Goal: Information Seeking & Learning: Learn about a topic

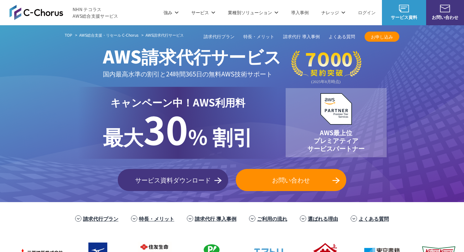
click at [60, 15] on img at bounding box center [36, 12] width 54 height 15
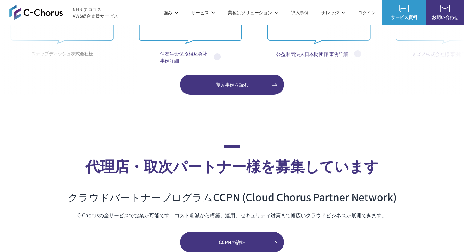
scroll to position [2611, 0]
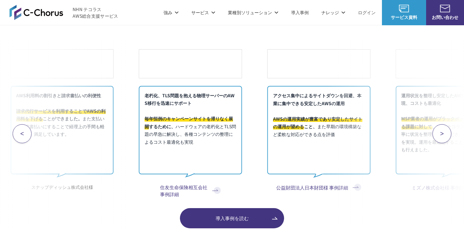
click at [197, 149] on p "老朽化、TLS問題を抱える物理サーバーのAWS移行を迅速にサポート 毎年恒例のキャンペーンサイトを滞りなく展開 するために、 ハードウェアの老朽化とTLS問題…" at bounding box center [190, 130] width 103 height 88
click at [198, 124] on p "老朽化、TLS問題を抱える物理サーバーのAWS移行を迅速にサポート 毎年恒例のキャンペーンサイトを滞りなく展開 するために、 ハードウェアの老朽化とTLS問題…" at bounding box center [189, 130] width 103 height 88
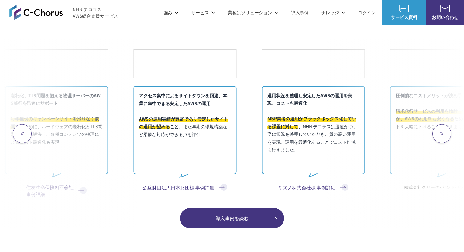
click at [57, 105] on div "AWSの利用料を大幅に圧縮 AWSの利用料が割引きされるため、インフラのコストを圧縮 することができました。 ビジネスサポートの費用も無料になるため、大変お得…" at bounding box center [232, 133] width 464 height 189
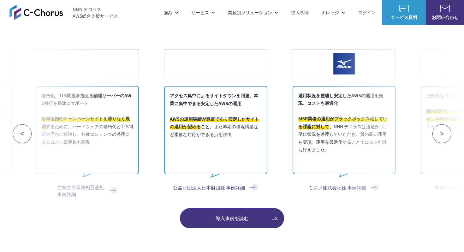
drag, startPoint x: 369, startPoint y: 145, endPoint x: 244, endPoint y: 133, distance: 125.4
click at [244, 133] on div "AWSの利用料を大幅に圧縮 AWSの利用料が割引きされるため、インフラのコストを圧縮 することができました。 ビジネスサポートの費用も無料になるため、大変お得…" at bounding box center [232, 133] width 464 height 189
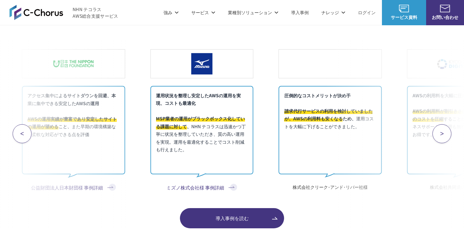
click at [72, 113] on div "AWSの利用料を大幅に圧縮 AWSの利用料が割引きされるため、インフラのコストを圧縮 することができました。 ビジネスサポートの費用も無料になるため、大変お得…" at bounding box center [232, 133] width 464 height 189
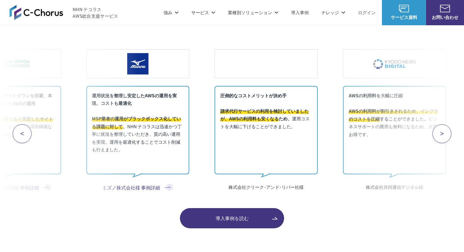
click at [156, 137] on p "運用状況を整理し安定したAWSの運用を実現、コストも最適化 MSP業者の運用がブラックボックス化している課題に対して 、 NHN テコラスは迅速かつ丁寧に状況…" at bounding box center [137, 130] width 103 height 88
click at [251, 123] on p "圧倒的なコストメリットが決め手 請求代行サービスの利用を検討していましたが、AWSの利用料も安くなる ため、 運用コストを大幅に下げることができました。" at bounding box center [266, 130] width 103 height 88
click at [205, 171] on div "AWSの利用料を大幅に圧縮 AWSの利用料が割引きされるため、インフラのコストを圧縮 することができました。 ビジネスサポートの費用も無料になるため、大変お得…" at bounding box center [232, 133] width 464 height 189
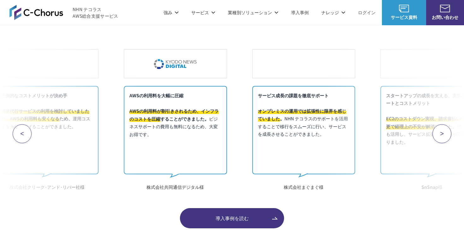
click at [38, 147] on div "AWSの利用料を大幅に圧縮 AWSの利用料が割引きされるため、インフラのコストを圧縮 することができました。 ビジネスサポートの費用も無料になるため、大変お得…" at bounding box center [232, 133] width 464 height 189
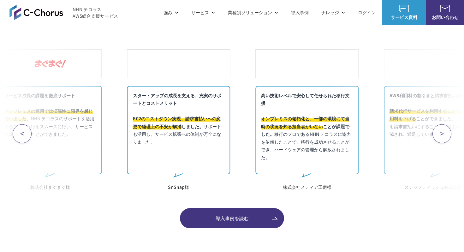
click at [50, 135] on div "AWSの利用料を大幅に圧縮 AWSの利用料が割引きされるため、インフラのコストを圧縮 することができました。 ビジネスサポートの費用も無料になるため、大変お得…" at bounding box center [232, 133] width 464 height 189
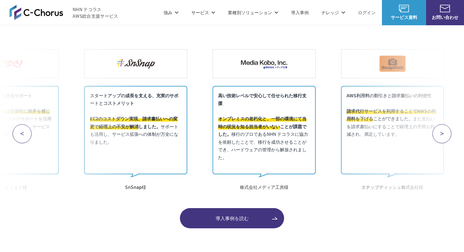
click at [446, 136] on button ">" at bounding box center [442, 133] width 19 height 19
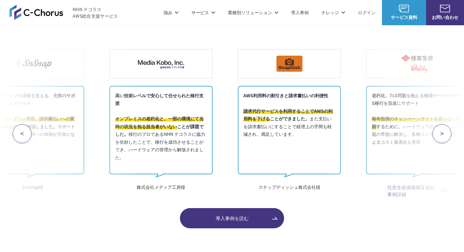
click at [446, 136] on button ">" at bounding box center [442, 133] width 19 height 19
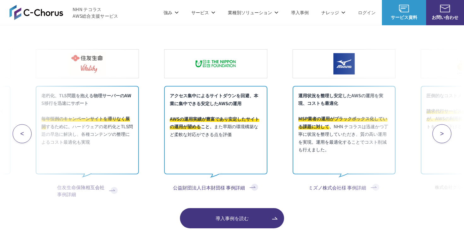
click at [446, 136] on button ">" at bounding box center [442, 133] width 19 height 19
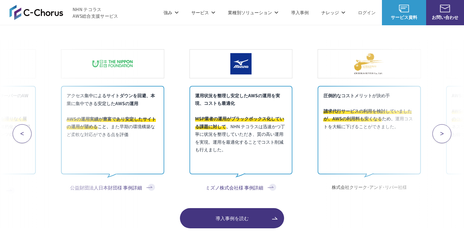
click at [446, 136] on button ">" at bounding box center [442, 133] width 19 height 19
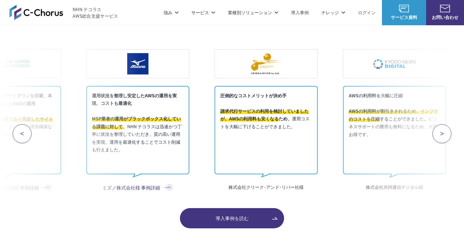
click at [446, 136] on button ">" at bounding box center [442, 133] width 19 height 19
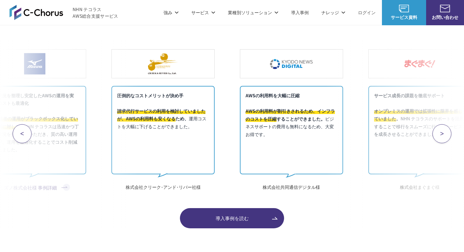
click at [446, 136] on button ">" at bounding box center [442, 133] width 19 height 19
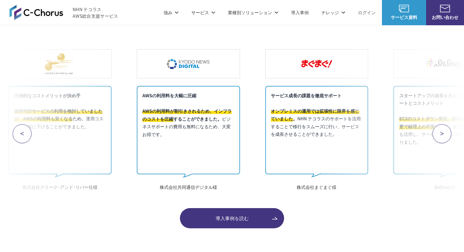
click at [446, 136] on button ">" at bounding box center [442, 133] width 19 height 19
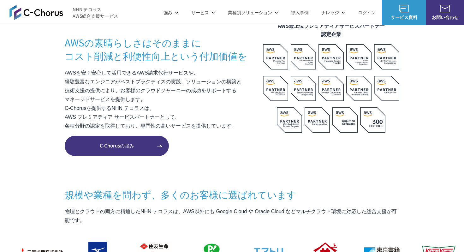
scroll to position [555, 0]
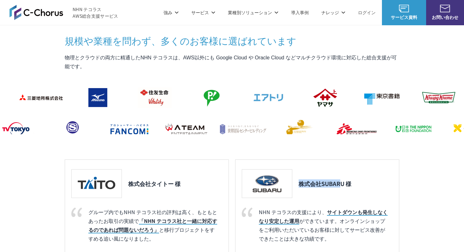
drag, startPoint x: 339, startPoint y: 185, endPoint x: 323, endPoint y: 155, distance: 35.1
click at [323, 155] on div "規模や業種を問わず、 多くのお客様に選ばれています 物理とクラウドの両方に精通したNHN テコラスは、AWS以外にも Google Cloud や Oracl…" at bounding box center [232, 169] width 335 height 270
drag, startPoint x: 323, startPoint y: 155, endPoint x: 347, endPoint y: 192, distance: 45.0
click at [347, 192] on div "規模や業種を問わず、 多くのお客様に選ばれています 物理とクラウドの両方に精通したNHN テコラスは、AWS以外にも Google Cloud や Oracl…" at bounding box center [232, 169] width 335 height 270
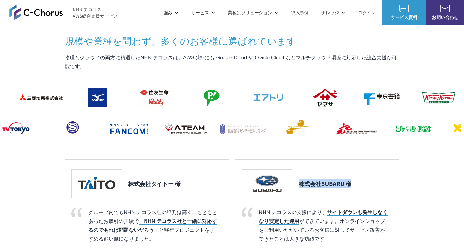
click at [347, 192] on div "株式会社SUBARU 様" at bounding box center [316, 183] width 148 height 29
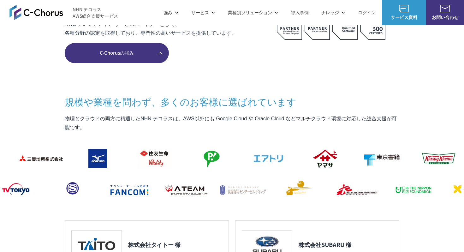
scroll to position [491, 0]
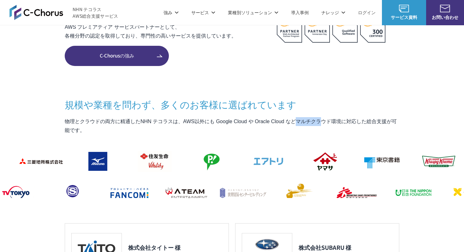
drag, startPoint x: 329, startPoint y: 120, endPoint x: 304, endPoint y: 119, distance: 25.3
click at [304, 119] on p "物理とクラウドの両方に精通したNHN テコラスは、AWS以外にも Google Cloud や Oracle Cloud などマルチクラウド環境に対応した総合…" at bounding box center [232, 126] width 335 height 18
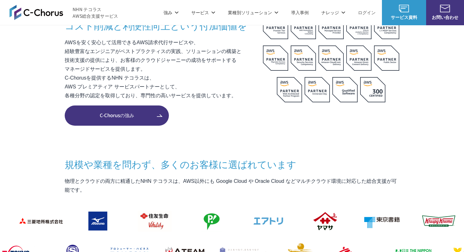
scroll to position [430, 0]
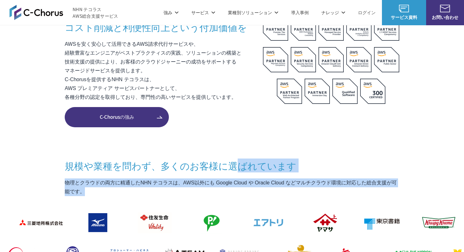
drag, startPoint x: 234, startPoint y: 189, endPoint x: 231, endPoint y: 160, distance: 28.6
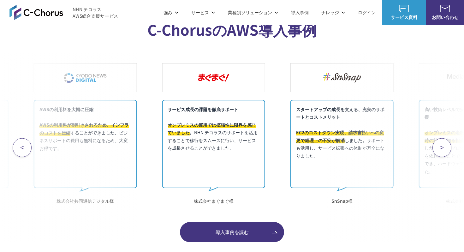
scroll to position [2573, 0]
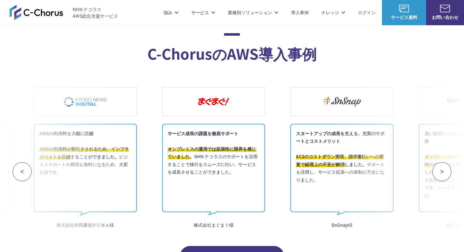
click at [445, 172] on button ">" at bounding box center [442, 171] width 19 height 19
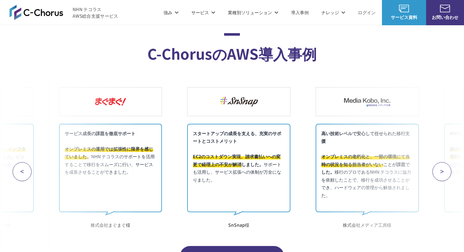
click at [445, 172] on button ">" at bounding box center [442, 171] width 19 height 19
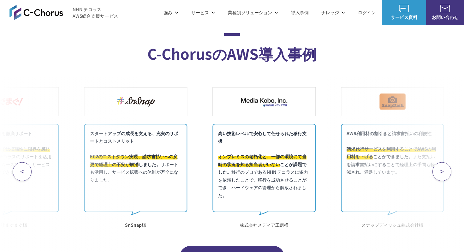
click at [445, 172] on button ">" at bounding box center [442, 171] width 19 height 19
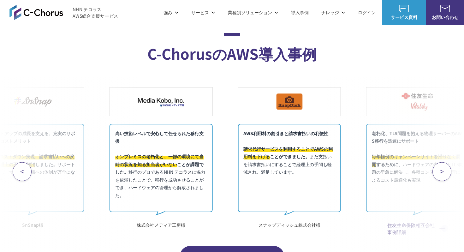
click at [445, 172] on button ">" at bounding box center [442, 171] width 19 height 19
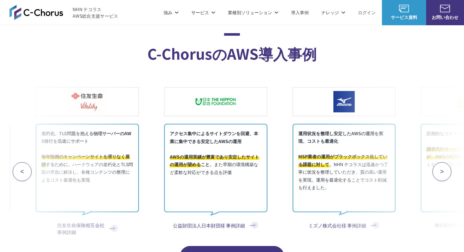
click at [445, 172] on button ">" at bounding box center [442, 171] width 19 height 19
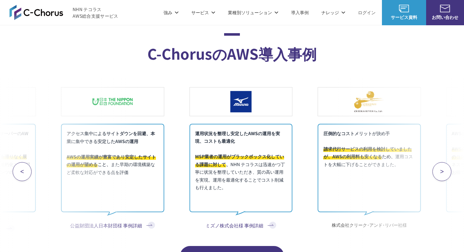
click at [445, 172] on button ">" at bounding box center [442, 171] width 19 height 19
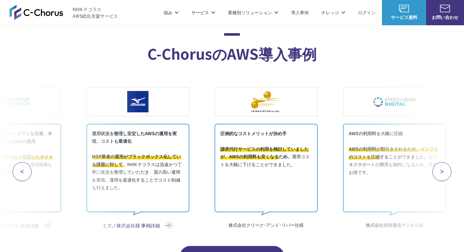
click at [445, 172] on button ">" at bounding box center [442, 171] width 19 height 19
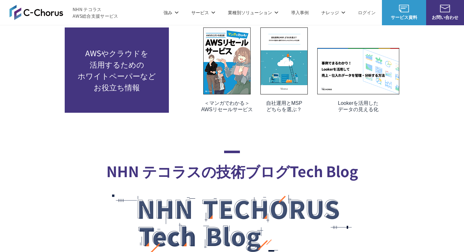
scroll to position [3051, 0]
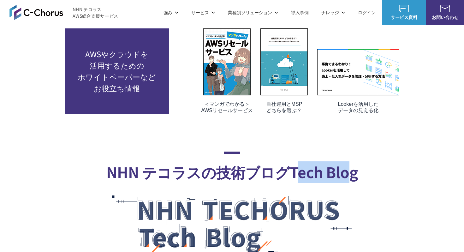
drag, startPoint x: 348, startPoint y: 175, endPoint x: 300, endPoint y: 175, distance: 48.7
click at [300, 175] on h2 "NHN テコラスの 技術ブログ Tech Blog" at bounding box center [232, 167] width 343 height 31
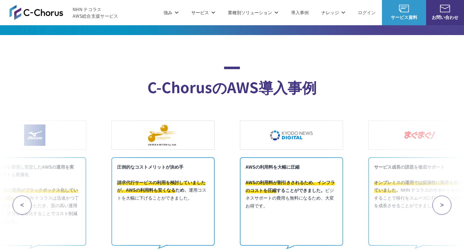
scroll to position [2539, 0]
